Goal: Register for event/course

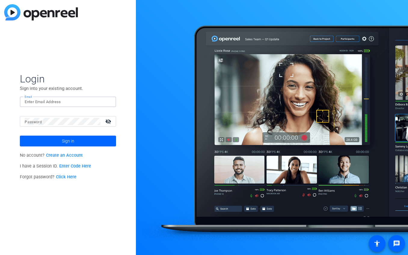
click at [50, 99] on input "Email" at bounding box center [68, 101] width 87 height 7
type input "lysa.milch@capitalone.com"
click at [57, 126] on div at bounding box center [63, 121] width 76 height 11
click at [71, 154] on link "Create an Account" at bounding box center [64, 155] width 37 height 5
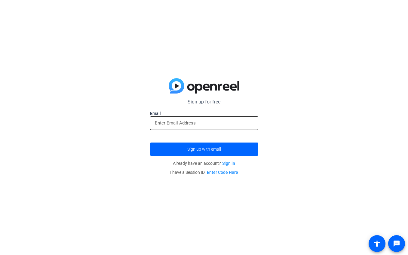
click at [230, 120] on input "email" at bounding box center [204, 122] width 99 height 7
type input "lysa.milch@capitalone.com"
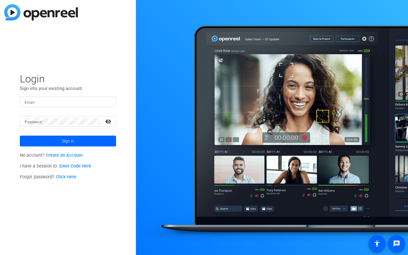
click at [81, 166] on link "Enter Code Here" at bounding box center [75, 166] width 32 height 5
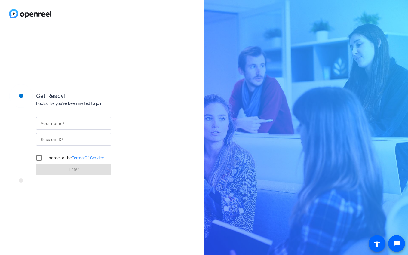
click at [77, 124] on input "Your name" at bounding box center [74, 123] width 66 height 7
type input "Lysa Milch"
paste input "419760749"
type input "419760749"
click at [38, 158] on input "I agree to the Terms Of Service" at bounding box center [39, 158] width 12 height 12
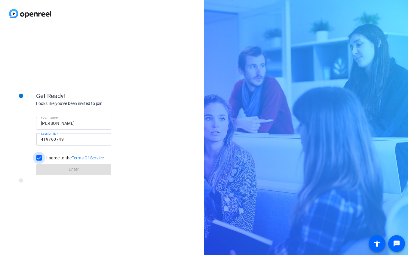
checkbox input "true"
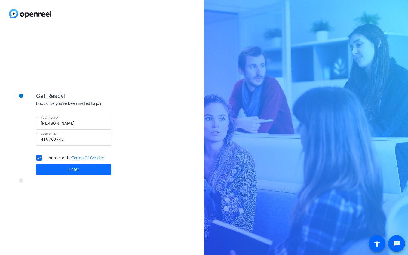
click at [55, 166] on span at bounding box center [73, 169] width 75 height 14
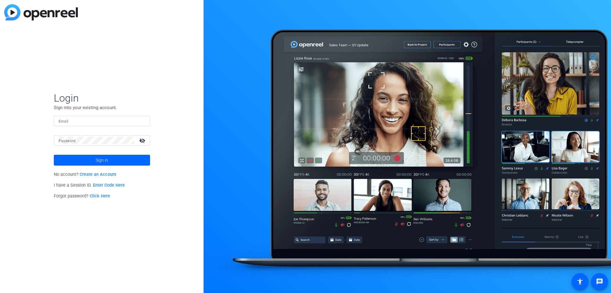
click at [107, 174] on link "Create an Account" at bounding box center [98, 174] width 37 height 5
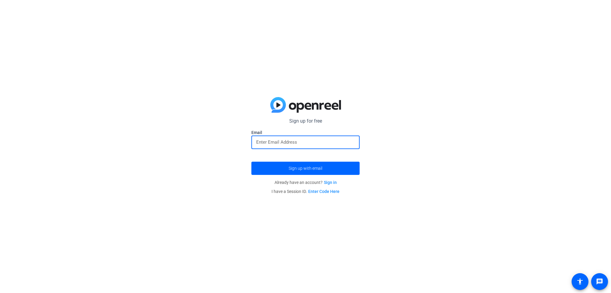
click at [278, 144] on input "email" at bounding box center [305, 142] width 99 height 7
type input "[EMAIL_ADDRESS][DOMAIN_NAME]"
click at [298, 168] on span "Sign up with email" at bounding box center [306, 168] width 34 height 0
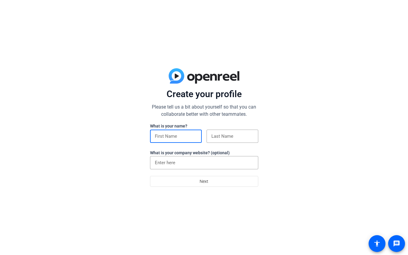
click at [171, 138] on input at bounding box center [176, 136] width 42 height 7
type input "Lysa"
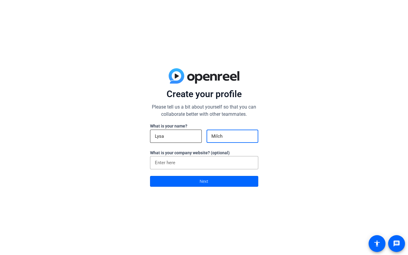
type input "Milch"
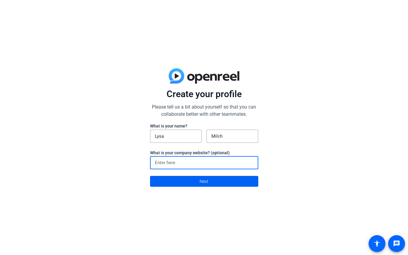
click at [192, 178] on span at bounding box center [204, 181] width 108 height 14
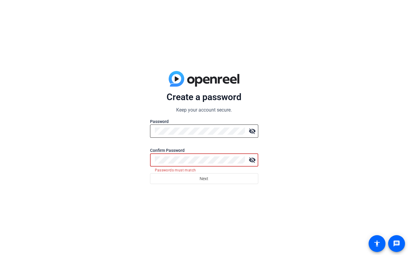
click at [250, 131] on mat-icon "visibility_off" at bounding box center [252, 131] width 12 height 12
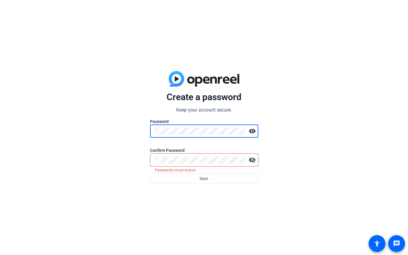
click at [251, 161] on mat-icon "visibility_off" at bounding box center [252, 160] width 12 height 12
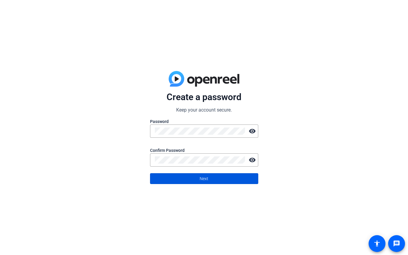
click at [205, 175] on span "Next" at bounding box center [204, 178] width 9 height 11
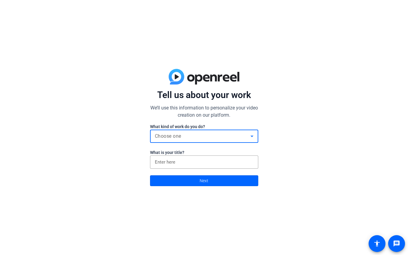
click at [229, 135] on div "Choose one" at bounding box center [203, 136] width 96 height 7
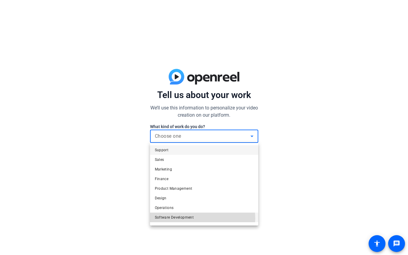
click at [201, 218] on mat-option "Software Development" at bounding box center [204, 218] width 108 height 10
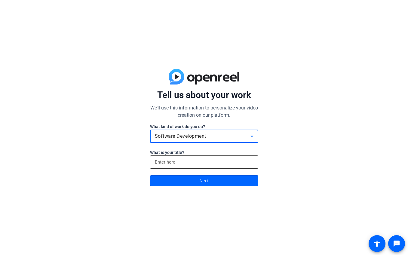
click at [196, 162] on input at bounding box center [204, 162] width 99 height 7
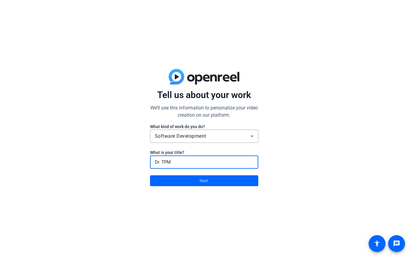
click at [157, 162] on input "Dr. TPM" at bounding box center [204, 162] width 99 height 7
type input "Dir. TPM"
click at [221, 182] on span at bounding box center [204, 181] width 108 height 14
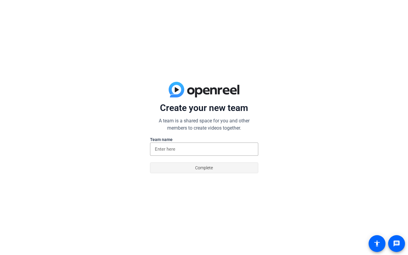
click at [223, 170] on span at bounding box center [204, 168] width 108 height 14
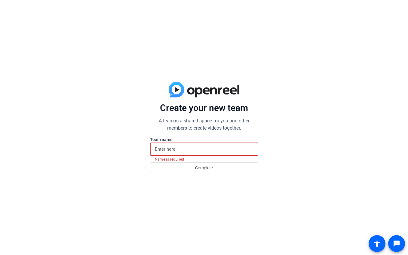
click at [212, 147] on input at bounding box center [204, 149] width 99 height 7
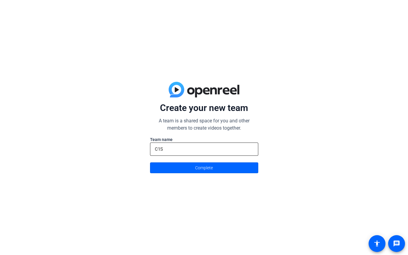
drag, startPoint x: 166, startPoint y: 145, endPoint x: 153, endPoint y: 144, distance: 13.0
click at [153, 144] on div "C1S" at bounding box center [204, 149] width 108 height 13
click at [162, 148] on input "C1S" at bounding box center [204, 149] width 99 height 7
click at [162, 149] on input "C1S" at bounding box center [204, 149] width 99 height 7
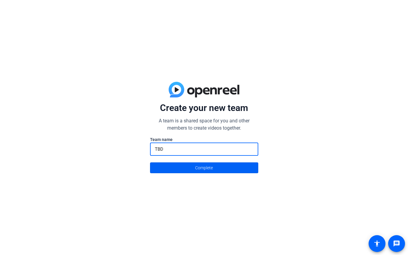
type input "TBD"
click at [199, 172] on span "Complete" at bounding box center [204, 167] width 18 height 11
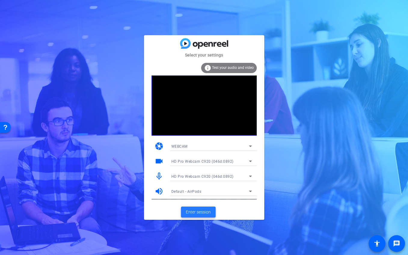
click at [207, 209] on span "Enter session" at bounding box center [198, 212] width 25 height 6
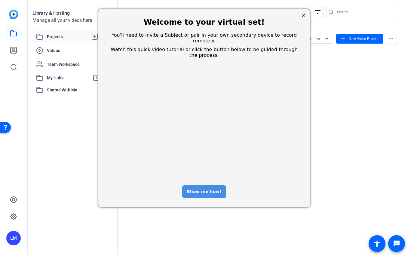
click at [212, 185] on div "Show me how!" at bounding box center [204, 191] width 44 height 13
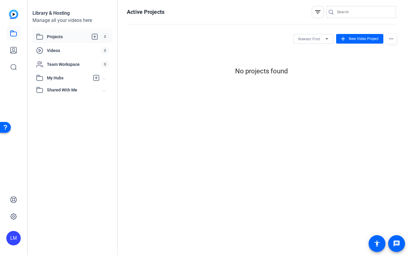
drag, startPoint x: 374, startPoint y: 165, endPoint x: 424, endPoint y: 162, distance: 50.4
click at [408, 162] on html "Accessibility Screen-Reader Guide, Feedback, and Issue Reporting | New window L…" at bounding box center [204, 127] width 408 height 255
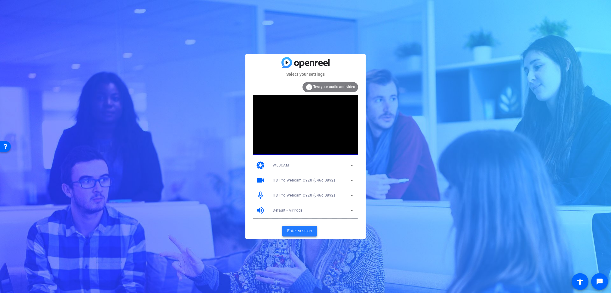
click at [306, 230] on span "Enter session" at bounding box center [299, 231] width 25 height 6
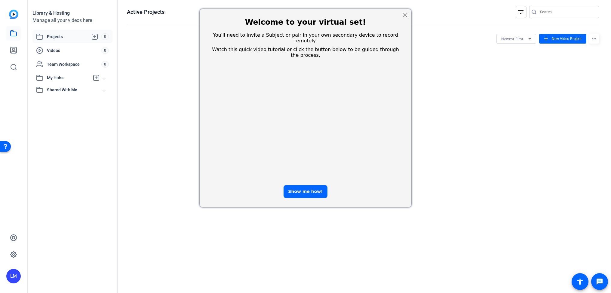
click at [404, 17] on div at bounding box center [405, 15] width 8 height 8
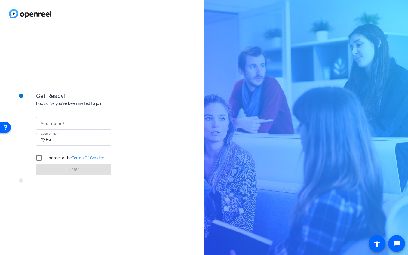
click at [90, 125] on input "Your name" at bounding box center [74, 123] width 66 height 7
type input "Lysa Milch"
click at [38, 157] on input "I agree to the Terms Of Service" at bounding box center [39, 158] width 12 height 12
checkbox input "true"
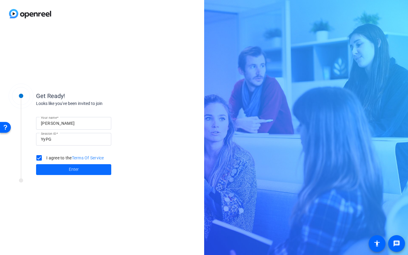
click at [52, 171] on span at bounding box center [73, 169] width 75 height 14
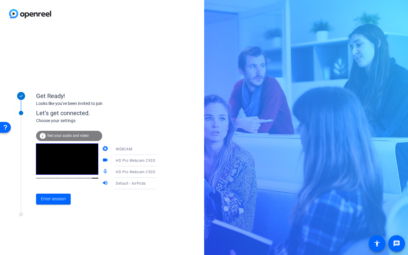
click at [137, 171] on span "HD Pro Webcam C920 (046d:0892)" at bounding box center [147, 171] width 62 height 5
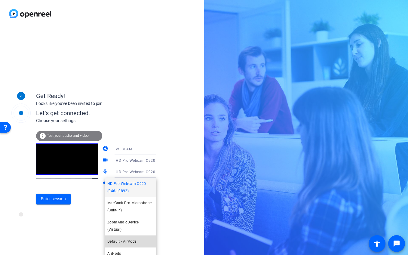
click at [135, 238] on span "Default - AirPods" at bounding box center [121, 241] width 29 height 7
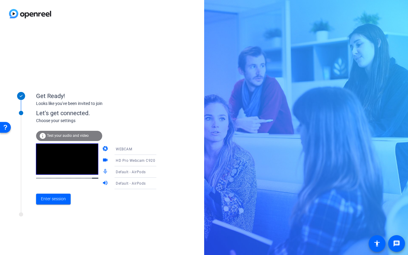
click at [138, 184] on span "Default - AirPods" at bounding box center [131, 183] width 30 height 4
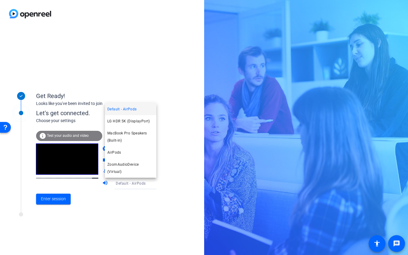
drag, startPoint x: 133, startPoint y: 232, endPoint x: 112, endPoint y: 220, distance: 24.6
click at [133, 232] on div at bounding box center [204, 127] width 408 height 255
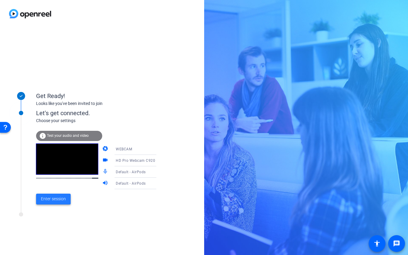
click at [57, 201] on span "Enter session" at bounding box center [53, 199] width 25 height 6
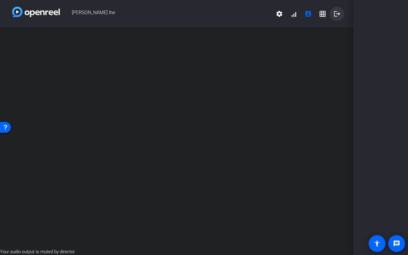
click at [336, 14] on mat-icon "logout" at bounding box center [337, 13] width 7 height 7
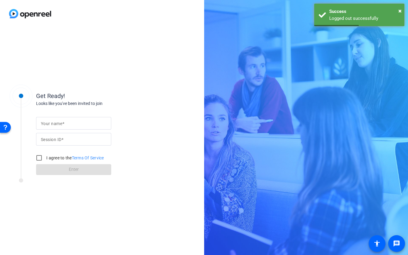
click at [57, 122] on mat-label "Your name" at bounding box center [51, 123] width 21 height 5
click at [57, 122] on input "Your name" at bounding box center [74, 123] width 66 height 7
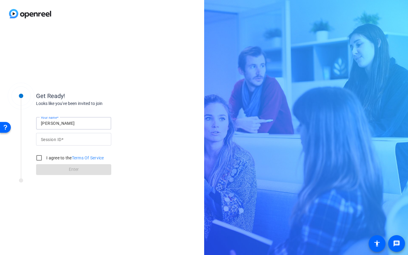
type input "Lysa Milch"
click at [54, 140] on input "Session ID" at bounding box center [74, 139] width 66 height 7
paste input "YyPG"
type input "YyPG"
click at [38, 157] on input "I agree to the Terms Of Service" at bounding box center [39, 158] width 12 height 12
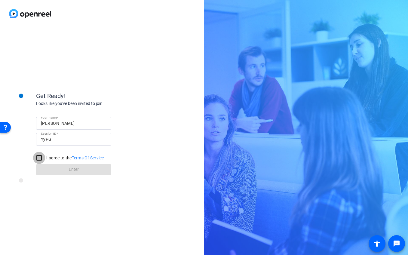
checkbox input "true"
click at [56, 165] on span at bounding box center [73, 169] width 75 height 14
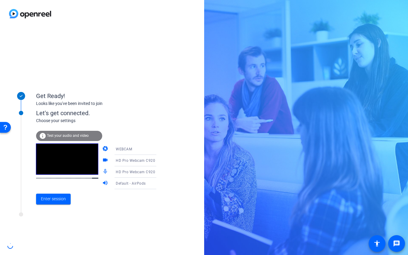
click at [134, 168] on mat-select "HD Pro Webcam C920 (046d:0892)" at bounding box center [140, 172] width 48 height 8
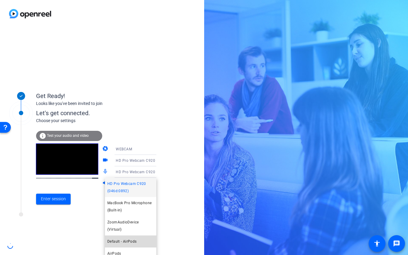
click at [132, 236] on mat-option "Default - AirPods" at bounding box center [130, 242] width 51 height 12
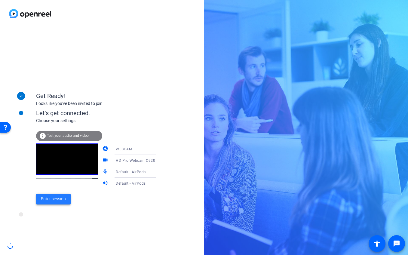
click at [51, 203] on span at bounding box center [53, 199] width 35 height 14
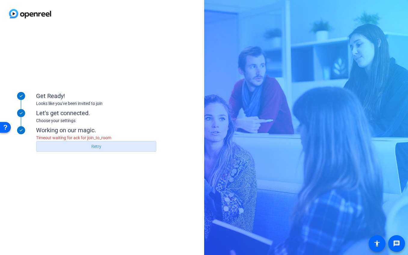
click at [100, 146] on span "Retry" at bounding box center [96, 146] width 10 height 11
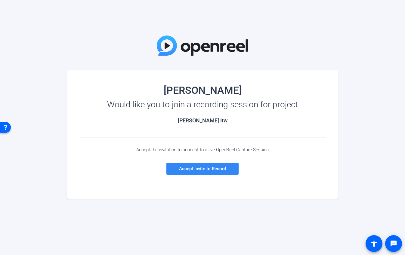
click at [225, 169] on span "Accept invite to Record" at bounding box center [202, 168] width 47 height 5
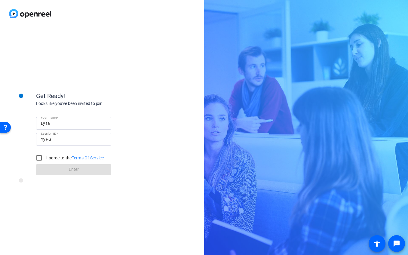
click at [67, 121] on input "Lysa" at bounding box center [74, 123] width 66 height 7
type input "[PERSON_NAME]"
drag, startPoint x: 39, startPoint y: 157, endPoint x: 43, endPoint y: 161, distance: 6.2
click at [39, 157] on input "I agree to the Terms Of Service" at bounding box center [39, 158] width 12 height 12
checkbox input "true"
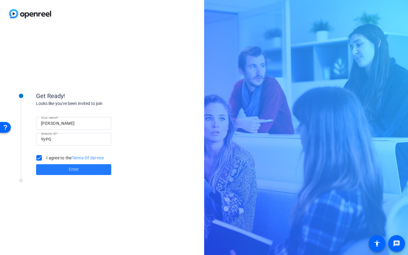
click at [54, 169] on span at bounding box center [73, 169] width 75 height 14
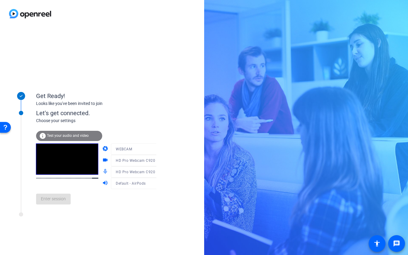
click at [118, 172] on div at bounding box center [139, 169] width 57 height 7
click at [122, 172] on span "HD Pro Webcam C920 (046d:0892)" at bounding box center [147, 171] width 62 height 5
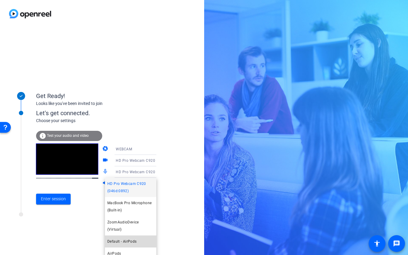
click at [138, 236] on mat-option "Default - AirPods" at bounding box center [130, 242] width 51 height 12
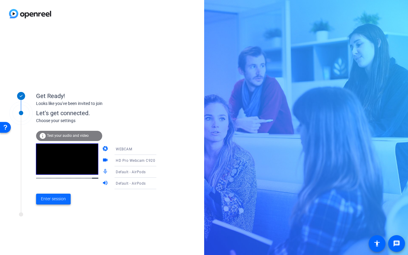
click at [51, 196] on span at bounding box center [53, 199] width 35 height 14
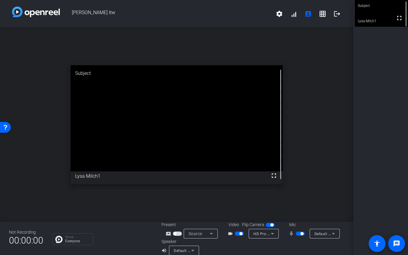
click at [375, 225] on div "Subject fullscreen Lysa Milch1" at bounding box center [381, 127] width 55 height 255
click at [276, 14] on mat-icon "settings" at bounding box center [279, 13] width 7 height 7
click at [304, 3] on div at bounding box center [204, 127] width 408 height 255
click at [307, 16] on mat-icon "account_box" at bounding box center [308, 13] width 7 height 7
click at [305, 15] on mat-icon "account_box" at bounding box center [308, 13] width 7 height 7
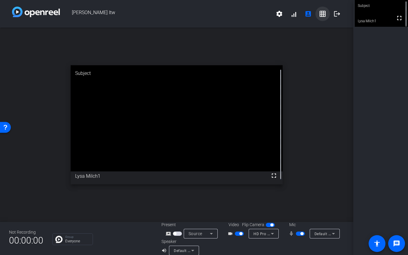
click at [321, 14] on mat-icon "grid_on" at bounding box center [322, 13] width 7 height 7
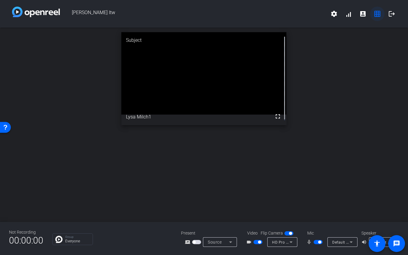
click at [376, 17] on mat-icon "grid_on" at bounding box center [377, 13] width 7 height 7
click at [376, 11] on mat-icon "grid_on" at bounding box center [377, 13] width 7 height 7
click at [361, 9] on span at bounding box center [363, 14] width 14 height 14
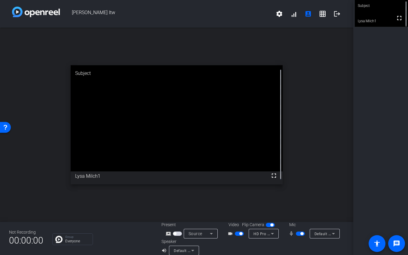
click at [266, 225] on span "button" at bounding box center [270, 225] width 9 height 4
click at [269, 225] on span "button" at bounding box center [270, 225] width 9 height 4
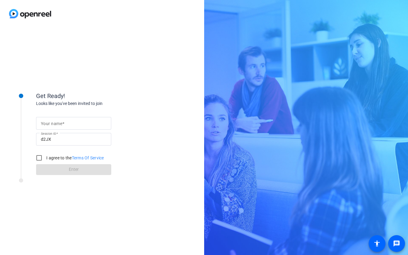
click at [57, 119] on div at bounding box center [74, 123] width 66 height 13
click at [62, 123] on input "Your name" at bounding box center [74, 123] width 66 height 7
type input "Lysa Milch"
click at [39, 155] on input "I agree to the Terms Of Service" at bounding box center [39, 158] width 12 height 12
checkbox input "true"
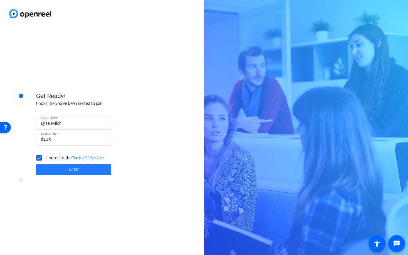
click at [51, 168] on span at bounding box center [73, 169] width 75 height 14
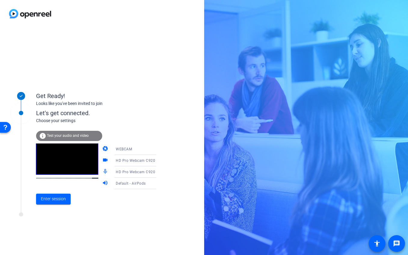
click at [116, 171] on span "HD Pro Webcam C920 (046d:0892)" at bounding box center [147, 171] width 62 height 5
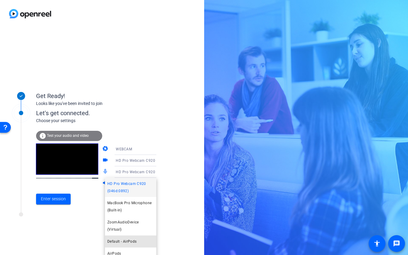
click at [135, 238] on span "Default - AirPods" at bounding box center [121, 241] width 29 height 7
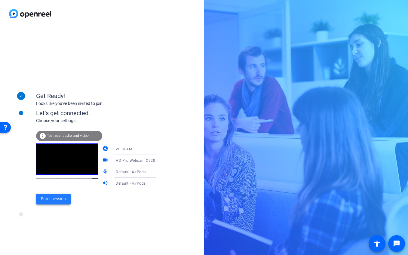
click at [49, 200] on span "Enter session" at bounding box center [53, 199] width 25 height 6
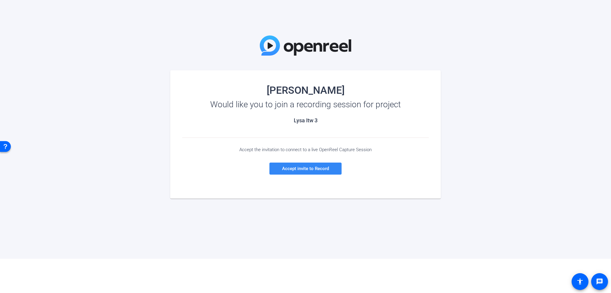
click at [319, 169] on span "Accept invite to Record" at bounding box center [305, 168] width 47 height 5
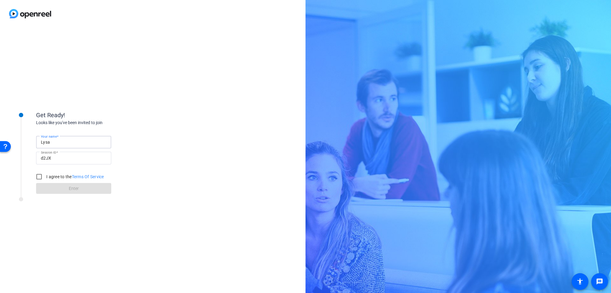
click at [72, 141] on input "Lysa" at bounding box center [74, 142] width 66 height 7
click at [87, 83] on div "Get Ready! Looks like you've been invited to join Your name [PERSON_NAME] Sessi…" at bounding box center [153, 160] width 306 height 266
click at [37, 178] on input "I agree to the Terms Of Service" at bounding box center [39, 177] width 12 height 12
checkbox input "true"
click at [63, 190] on span at bounding box center [73, 188] width 75 height 14
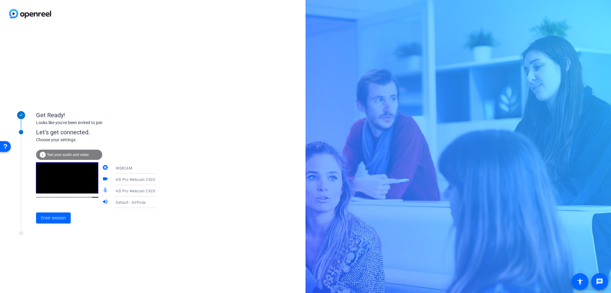
click at [116, 191] on span "HD Pro Webcam C920 (046d:0892)" at bounding box center [147, 191] width 62 height 5
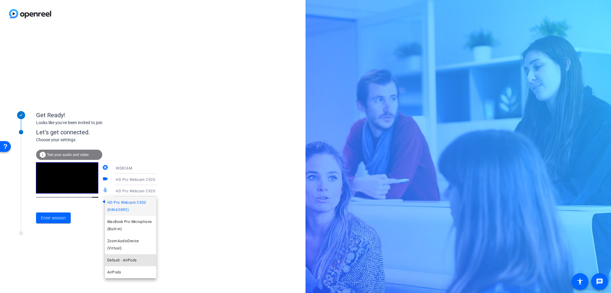
drag, startPoint x: 128, startPoint y: 254, endPoint x: 128, endPoint y: 249, distance: 5.1
click at [128, 257] on span "Default - AirPods" at bounding box center [121, 260] width 29 height 7
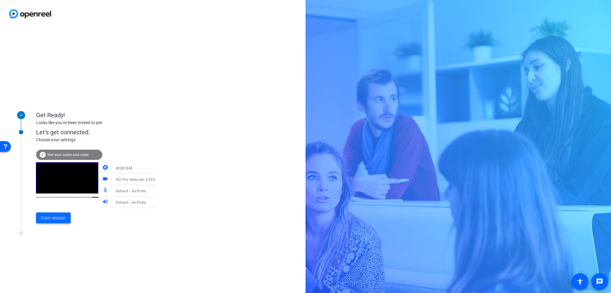
click at [56, 221] on span "Enter session" at bounding box center [53, 218] width 25 height 6
